Goal: Task Accomplishment & Management: Manage account settings

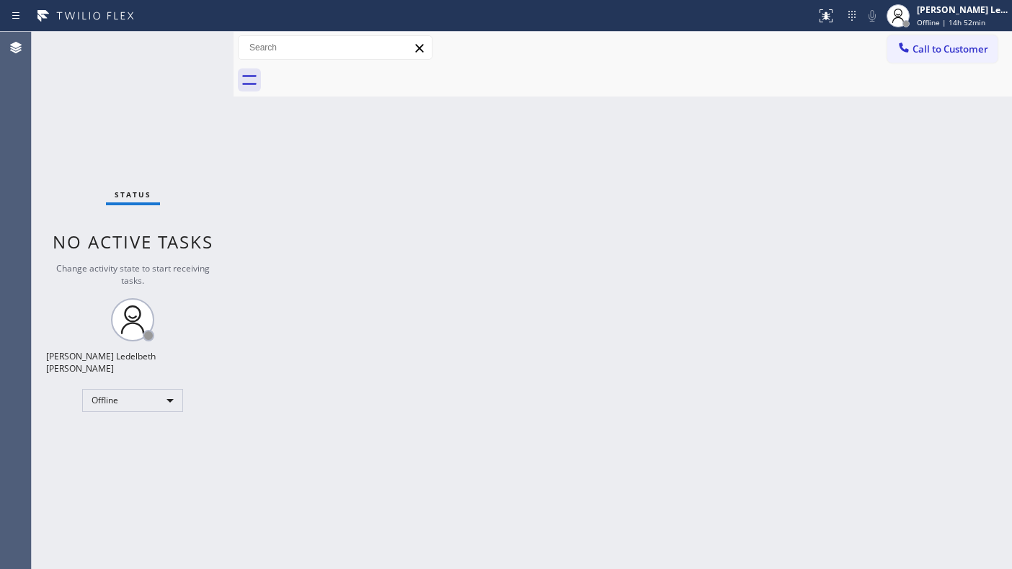
drag, startPoint x: 44, startPoint y: 398, endPoint x: 61, endPoint y: 376, distance: 27.7
click at [44, 396] on div "Status No active tasks Change activity state to start receiving tasks. Mitz [PE…" at bounding box center [133, 300] width 202 height 537
click at [148, 399] on div "Offline" at bounding box center [132, 400] width 101 height 23
click at [142, 452] on li "Unavailable" at bounding box center [131, 450] width 97 height 17
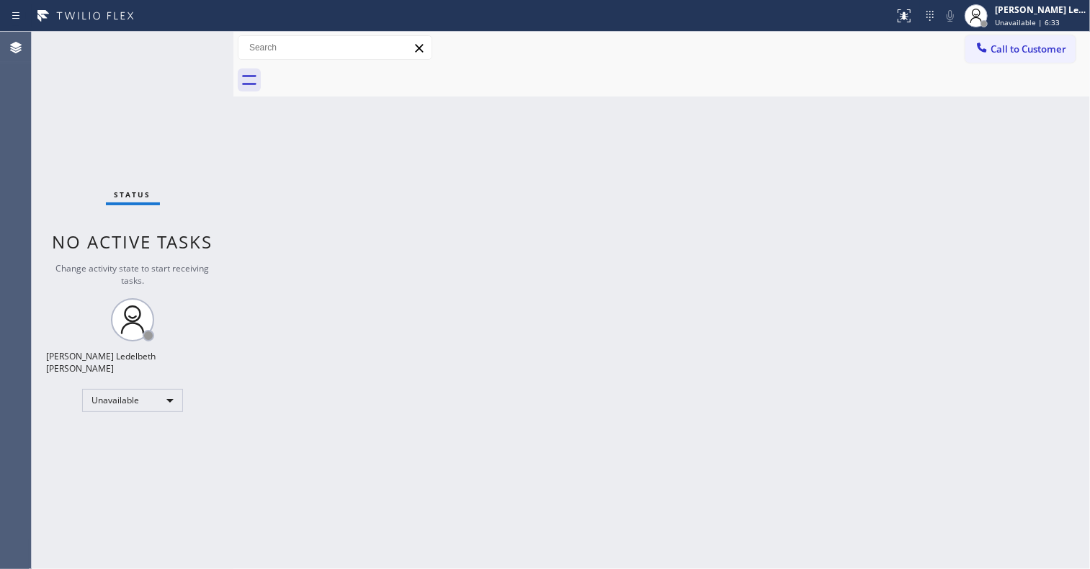
click at [646, 379] on div "Back to Dashboard Change Sender ID Customers Technicians Select a contact Outbo…" at bounding box center [661, 300] width 857 height 537
